Goal: Task Accomplishment & Management: Complete application form

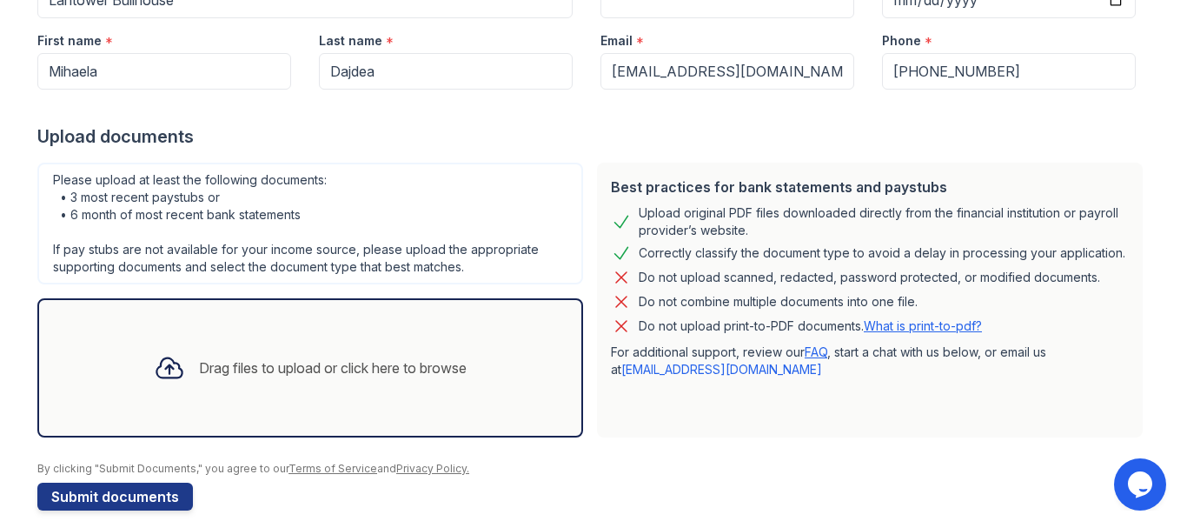
scroll to position [248, 0]
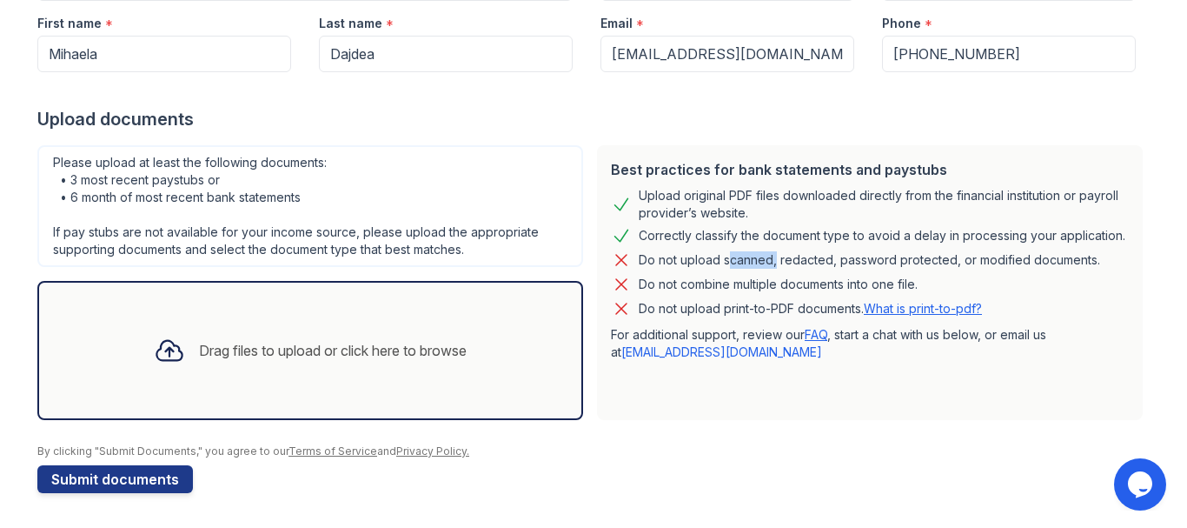
drag, startPoint x: 764, startPoint y: 256, endPoint x: 716, endPoint y: 262, distance: 48.3
click at [716, 262] on div "Do not upload scanned, redacted, password protected, or modified documents." at bounding box center [870, 259] width 462 height 21
copy div "scanned"
click at [812, 332] on link "FAQ" at bounding box center [816, 334] width 23 height 15
click at [935, 305] on link "What is print-to-pdf?" at bounding box center [923, 308] width 118 height 15
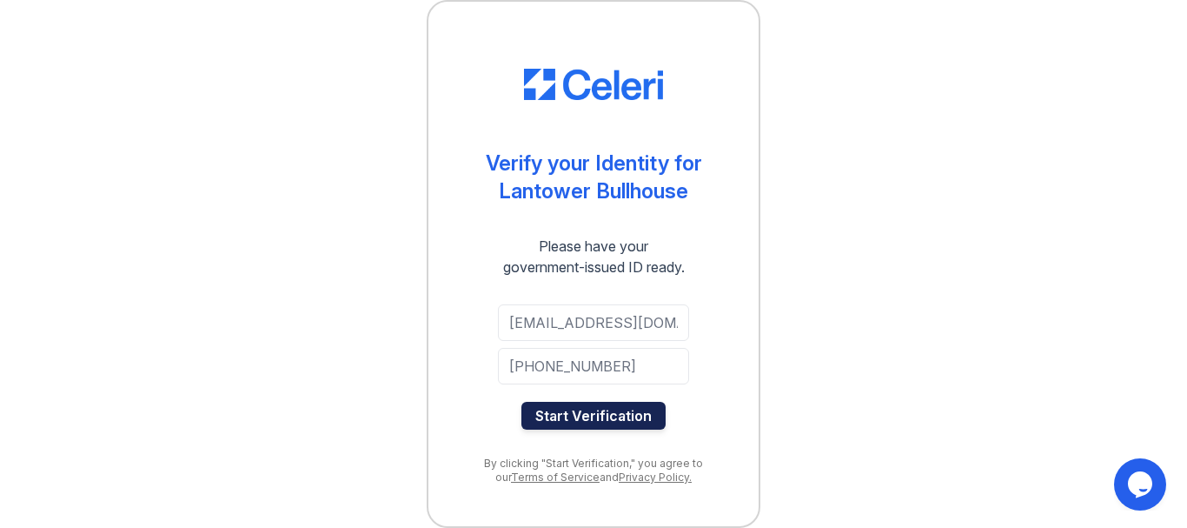
click at [632, 417] on button "Start Verification" at bounding box center [594, 416] width 144 height 28
